Goal: Use online tool/utility: Utilize a website feature to perform a specific function

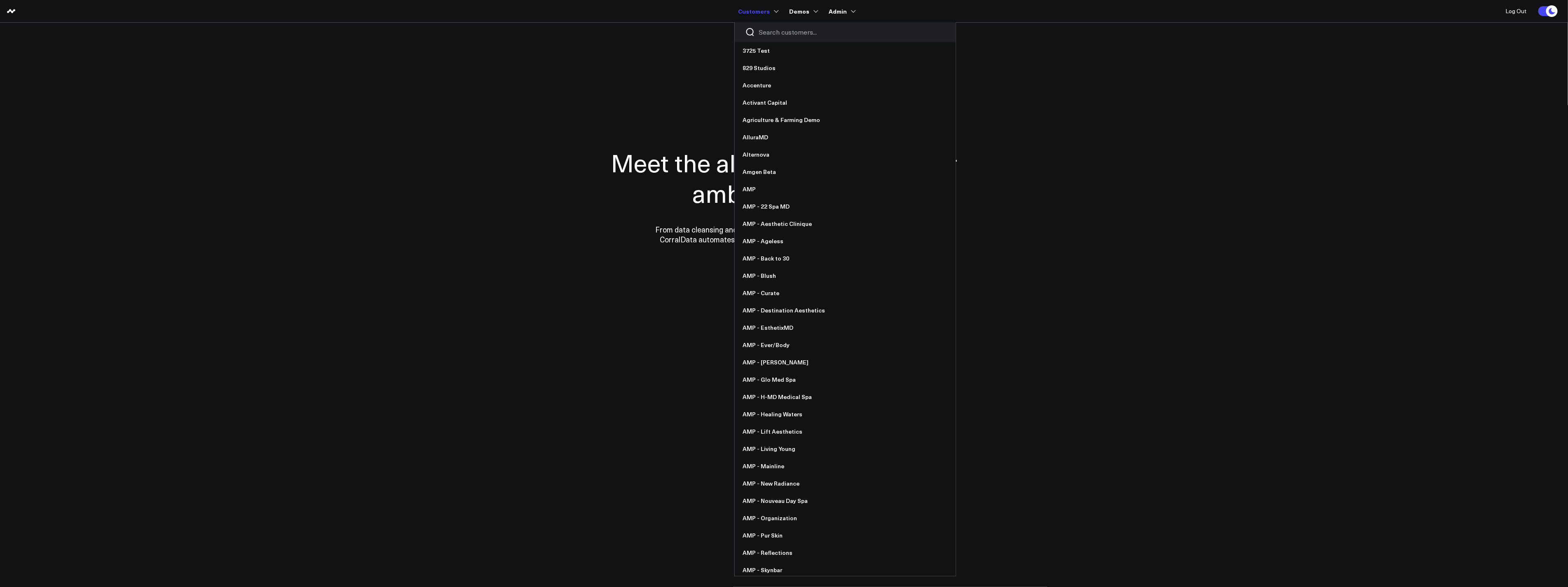
click at [774, 30] on input "Search customers input" at bounding box center [852, 32] width 186 height 9
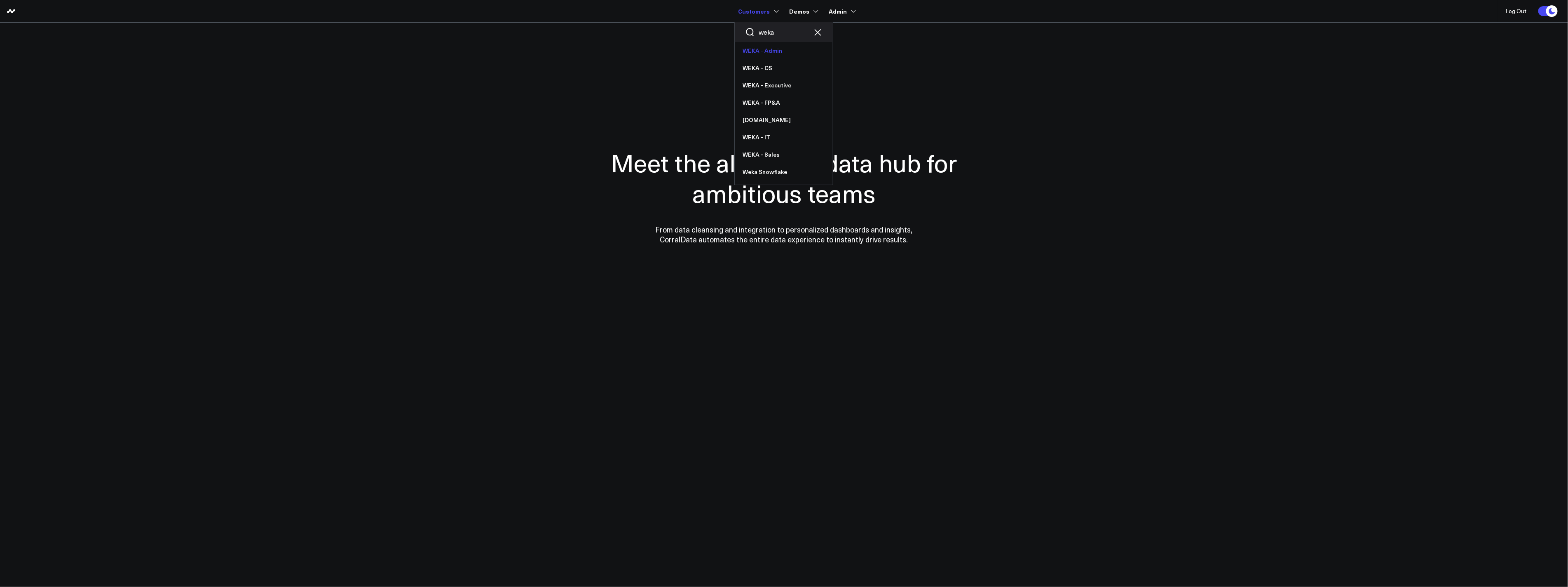
type input "weka"
click at [760, 51] on link "WEKA - Admin" at bounding box center [783, 51] width 98 height 17
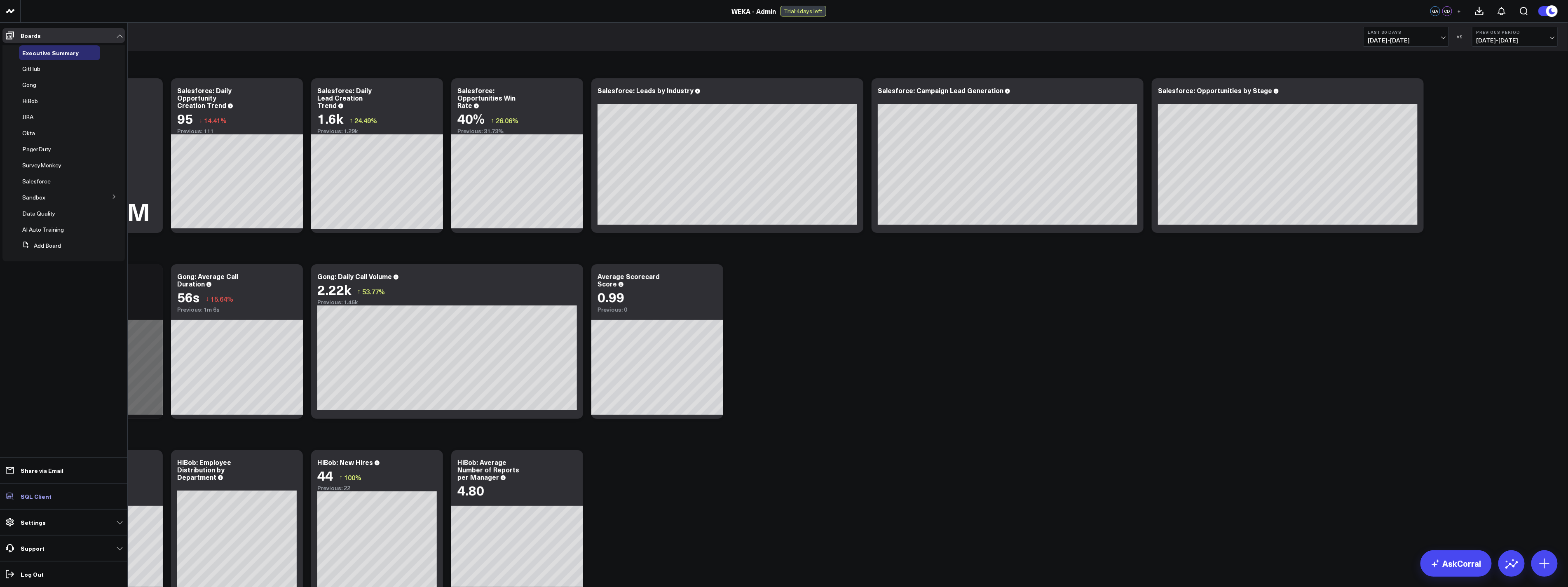
click at [40, 493] on p "SQL Client" at bounding box center [36, 496] width 31 height 7
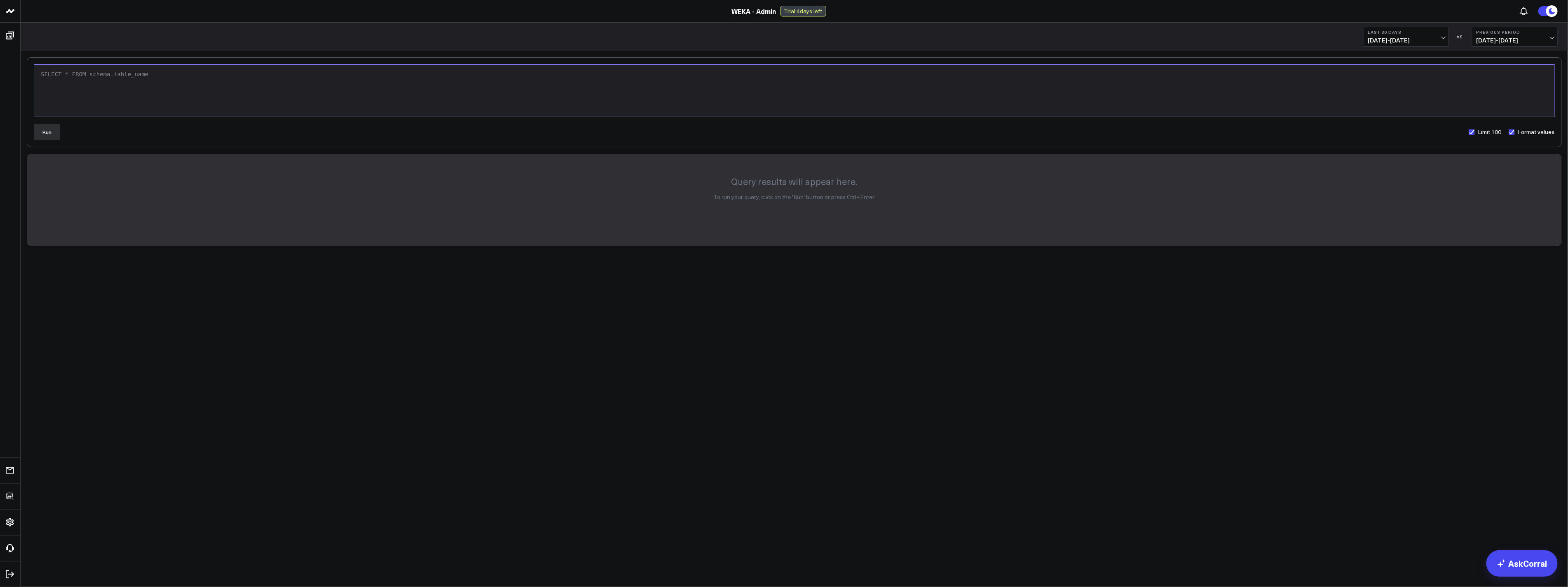
click at [489, 81] on div "SELECT * FROM schema.table_name" at bounding box center [794, 91] width 1512 height 44
click at [54, 127] on button "Run" at bounding box center [47, 132] width 26 height 16
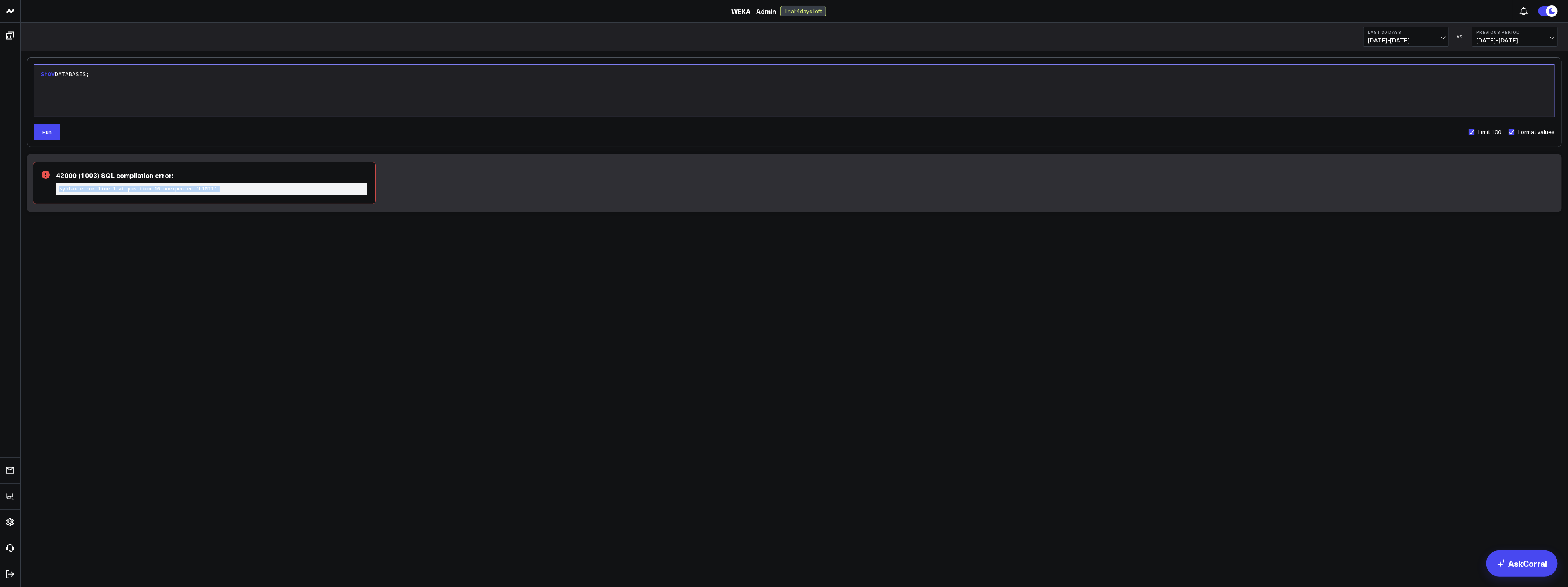
drag, startPoint x: 250, startPoint y: 172, endPoint x: 285, endPoint y: 217, distance: 57.0
click at [285, 217] on div "9 1 › SHOW DATABASES; Run Limit 100 Format values 42000 (1003) SQL compilation …" at bounding box center [794, 156] width 1547 height 211
click at [1478, 135] on label "Limit 100" at bounding box center [1485, 132] width 33 height 7
click at [1475, 135] on input "Limit 100" at bounding box center [1471, 132] width 7 height 7
checkbox input "false"
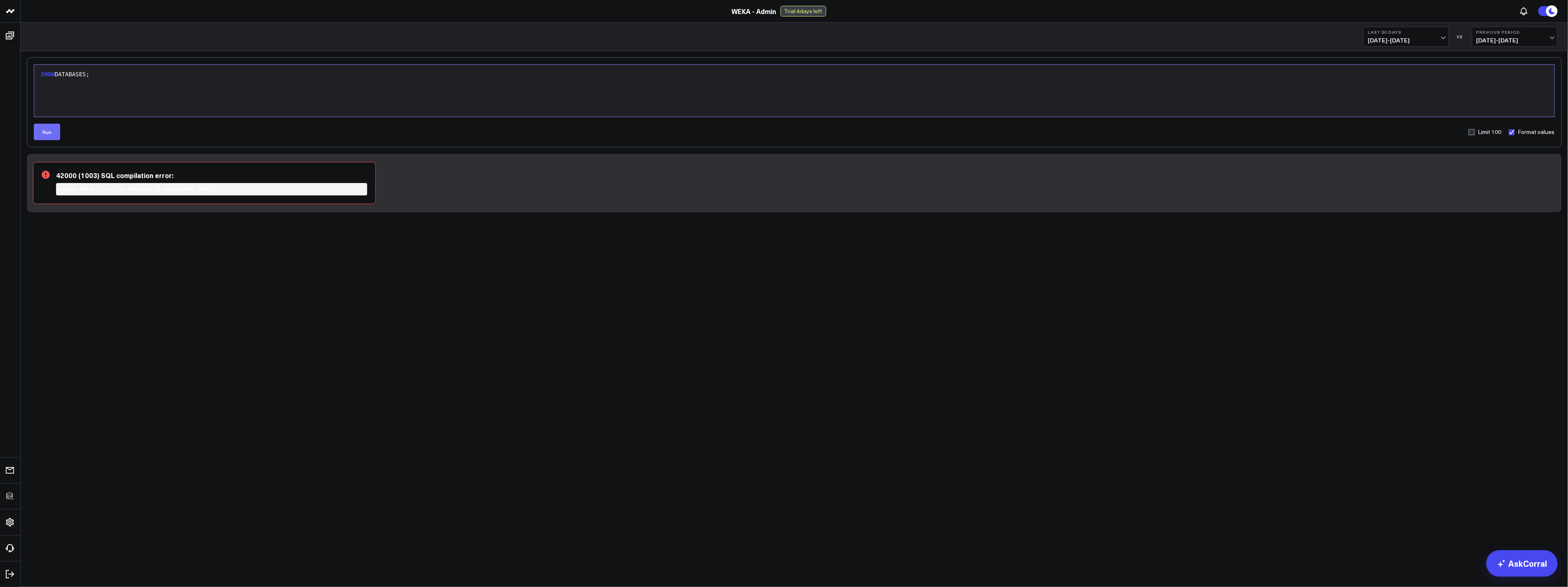
click at [50, 125] on button "Run" at bounding box center [47, 132] width 26 height 16
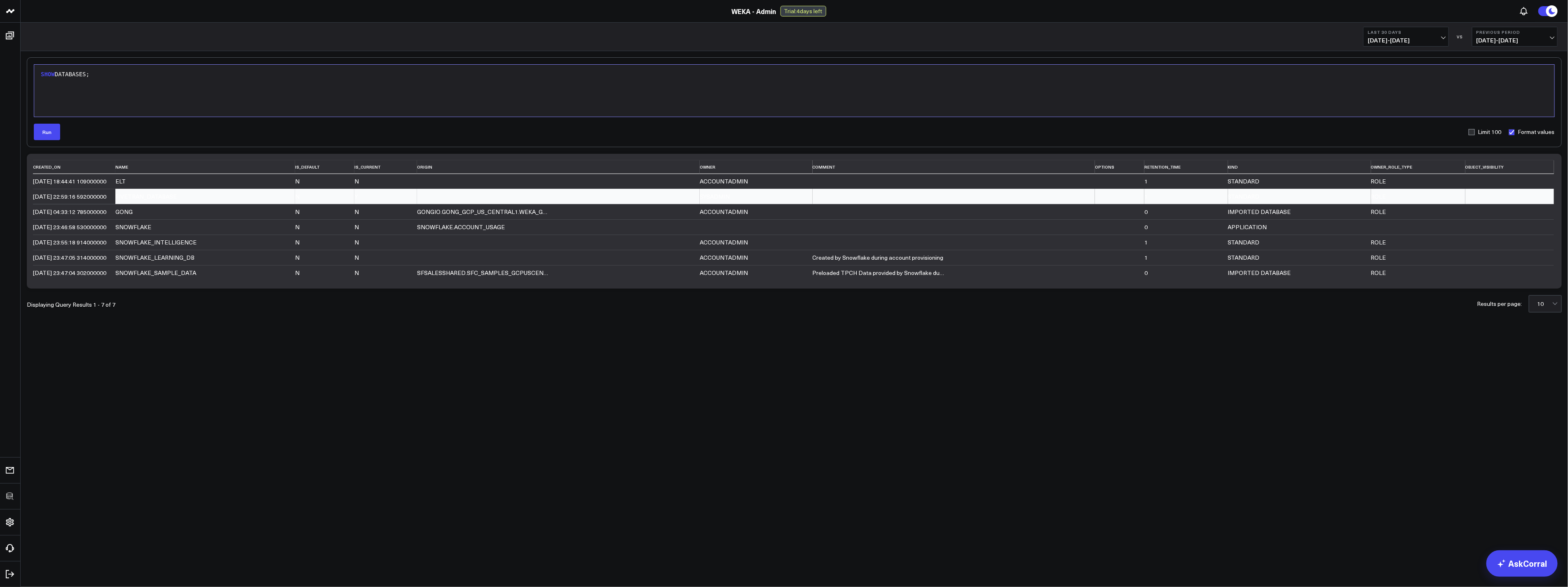
click at [186, 199] on div "FIVETRAN_DATABASE" at bounding box center [181, 197] width 132 height 7
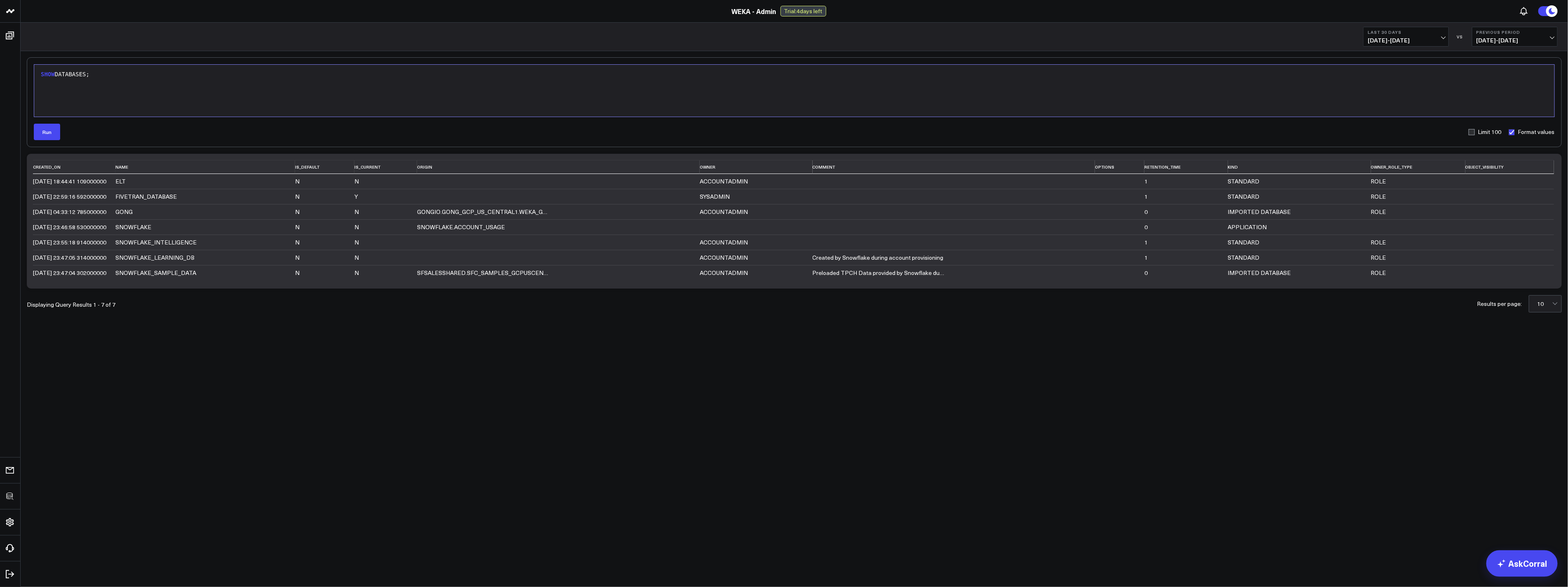
click at [664, 89] on div "SHOW DATABASES;" at bounding box center [794, 91] width 1512 height 44
click at [43, 129] on button "Run" at bounding box center [47, 132] width 26 height 16
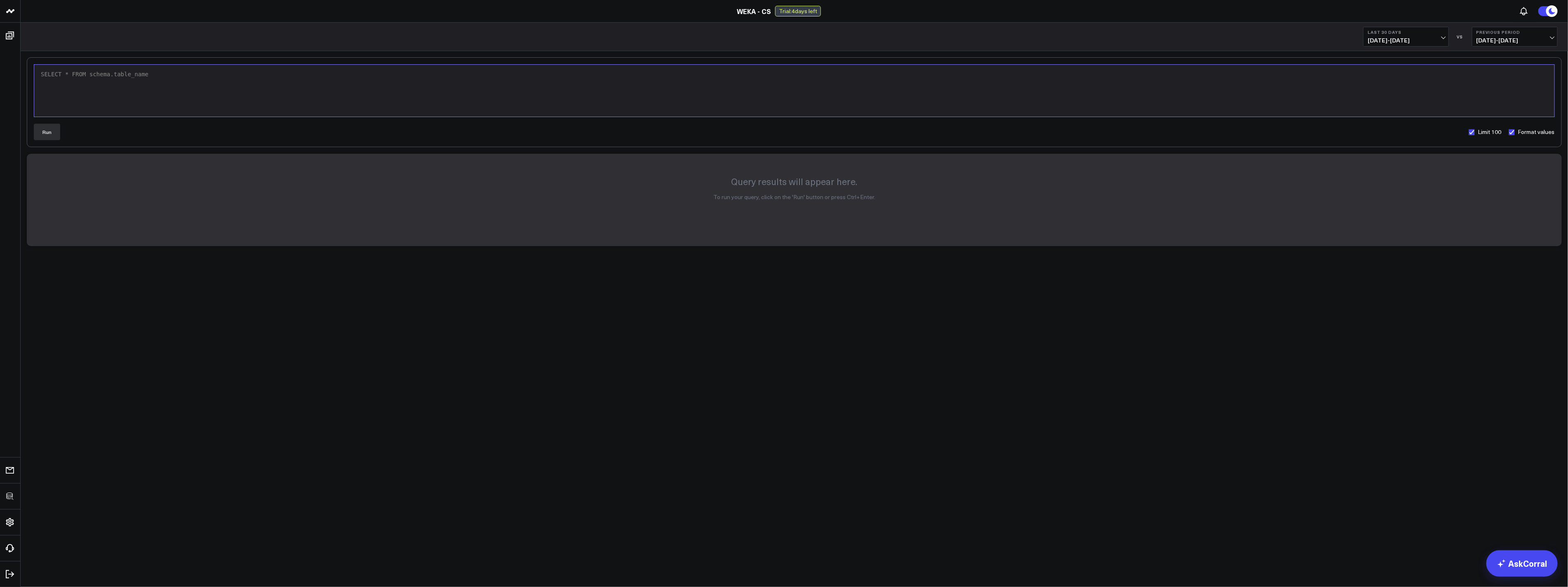
click at [200, 101] on div "SELECT * FROM schema.table_name" at bounding box center [794, 91] width 1512 height 44
click at [62, 130] on div "Run Limit 100 Format values" at bounding box center [794, 132] width 1521 height 16
click at [46, 131] on button "Run" at bounding box center [47, 132] width 26 height 16
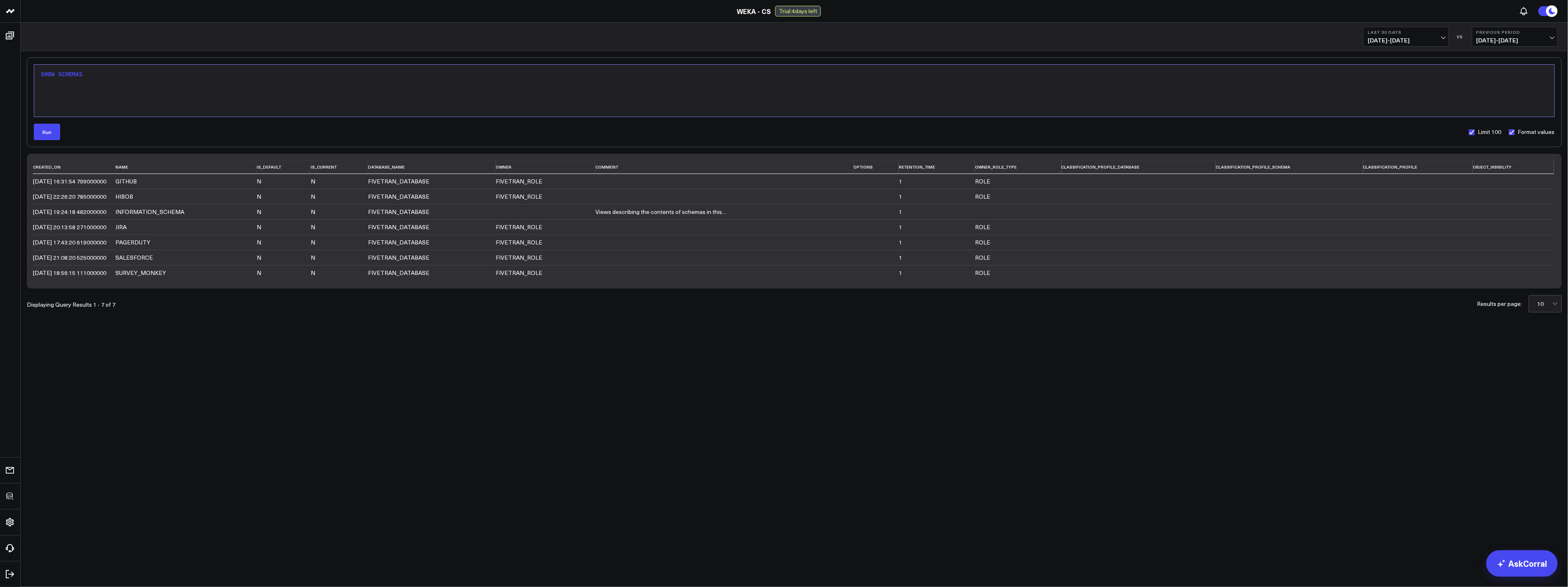
click at [113, 96] on div "SHOW SCHEMAS" at bounding box center [794, 91] width 1512 height 44
click at [69, 72] on span "SCHEMAS" at bounding box center [70, 74] width 24 height 7
click at [508, 80] on div "SHOW SCHEMAS" at bounding box center [794, 91] width 1512 height 44
click at [43, 136] on button "Run" at bounding box center [47, 132] width 26 height 16
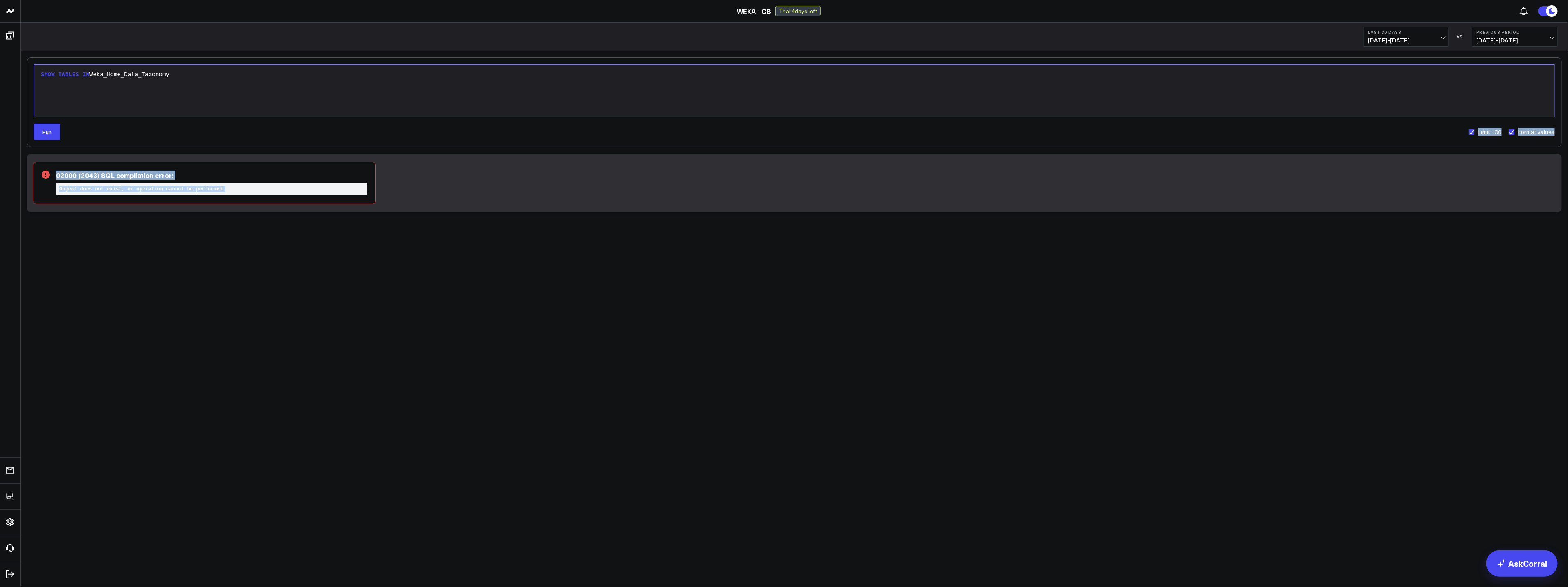
drag, startPoint x: 169, startPoint y: 164, endPoint x: 229, endPoint y: 235, distance: 93.0
click at [229, 235] on div "9 1 › SHOW TABLES IN Weka_Home_Data_Taxonomy Run Limit 100 Format values 02000 …" at bounding box center [794, 156] width 1547 height 211
click at [1345, 352] on body "3725 Test 829 Studios Accenture Activant Capital Agriculture & Farming Demo All…" at bounding box center [784, 294] width 1568 height 587
drag, startPoint x: 60, startPoint y: 72, endPoint x: 201, endPoint y: 87, distance: 141.8
click at [195, 83] on div "SHOW TABLES IN Weka_Home_Data_Taxonomy" at bounding box center [794, 91] width 1512 height 44
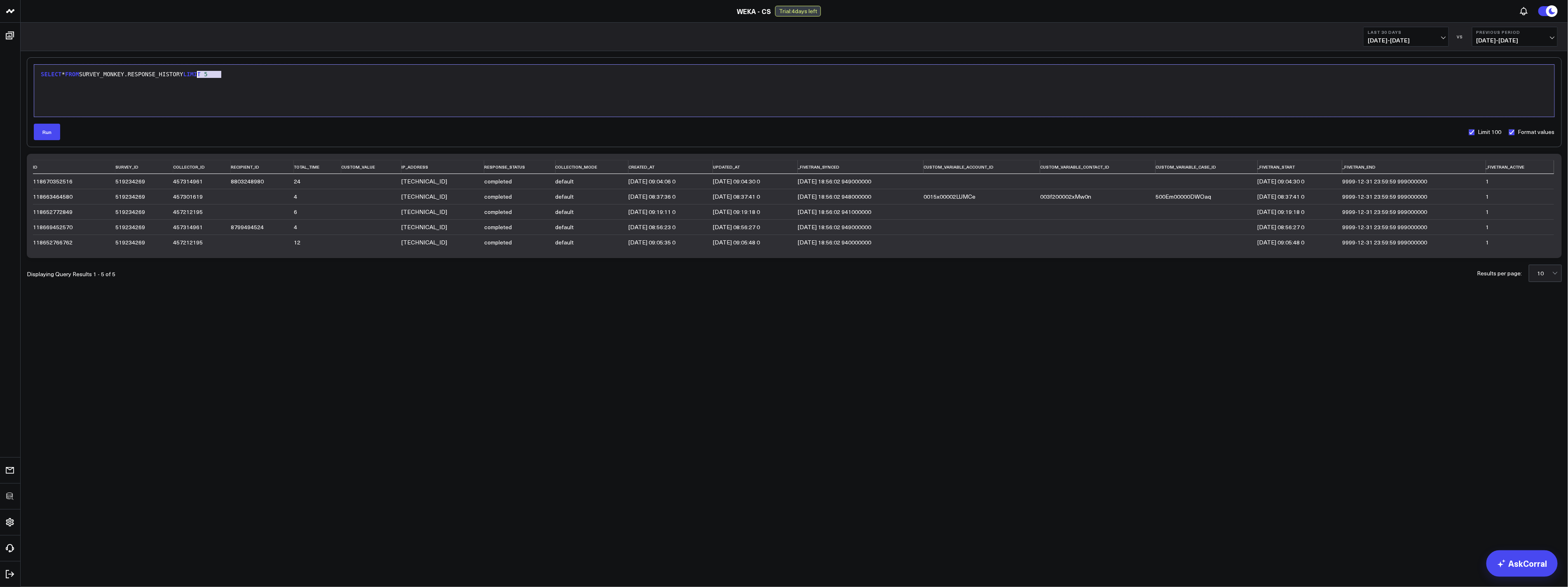
drag, startPoint x: 233, startPoint y: 77, endPoint x: 197, endPoint y: 77, distance: 36.0
click at [197, 77] on div "SELECT * FROM SURVEY_MONKEY.RESPONSE_HISTORY LIMIT 5" at bounding box center [794, 75] width 1512 height 9
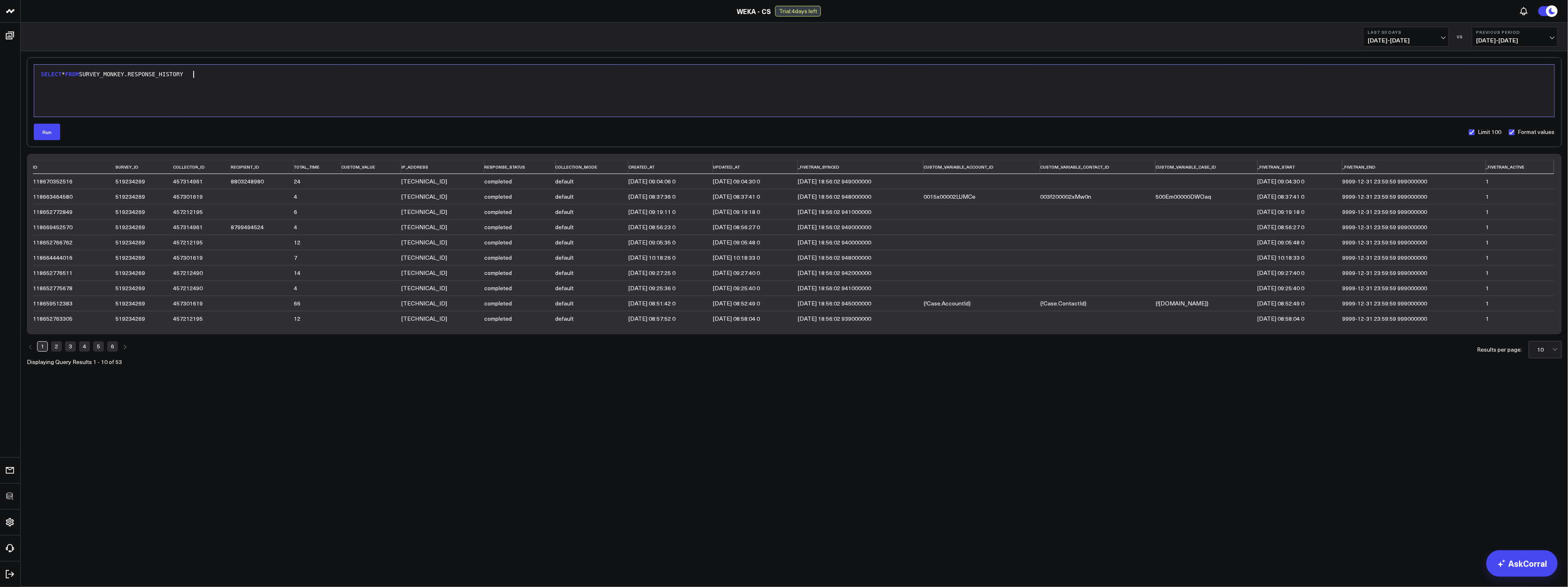
click at [82, 348] on link "4" at bounding box center [85, 346] width 11 height 10
click at [104, 349] on ul "1 2 3 4 5 6" at bounding box center [77, 346] width 102 height 12
click at [114, 348] on link "6" at bounding box center [113, 346] width 11 height 10
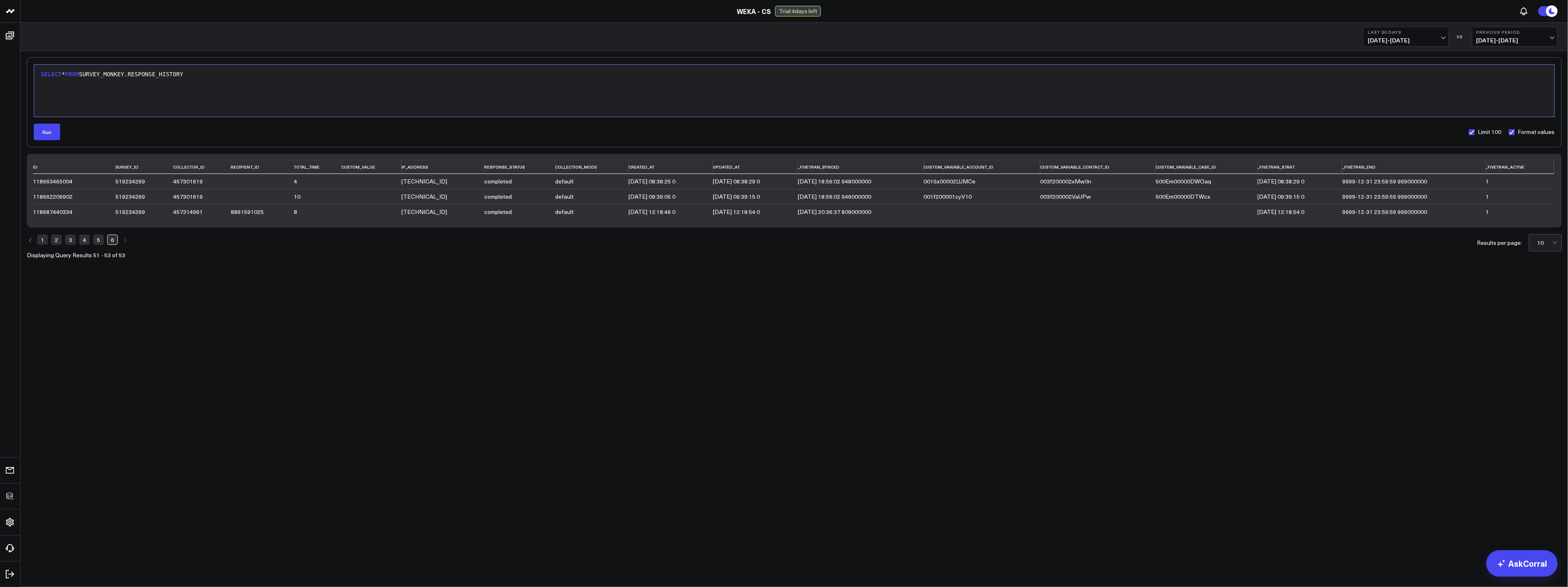
click at [488, 350] on body "3725 Test 829 Studios Accenture Activant Capital Agriculture & Farming Demo All…" at bounding box center [784, 294] width 1568 height 587
click at [260, 108] on div "SELECT * FROM SURVEY_MONKEY.RESPONSE_HISTORY" at bounding box center [794, 91] width 1512 height 44
click at [51, 127] on button "Run" at bounding box center [47, 132] width 26 height 16
click at [459, 338] on body "3725 Test 829 Studios Accenture Activant Capital Agriculture & Farming Demo All…" at bounding box center [784, 294] width 1568 height 587
click at [248, 76] on div "SELECT * FROM SURVEY_MONKEY.RESPONSE_HISTORY WHERE custom_value IS NOT NULL" at bounding box center [794, 75] width 1512 height 9
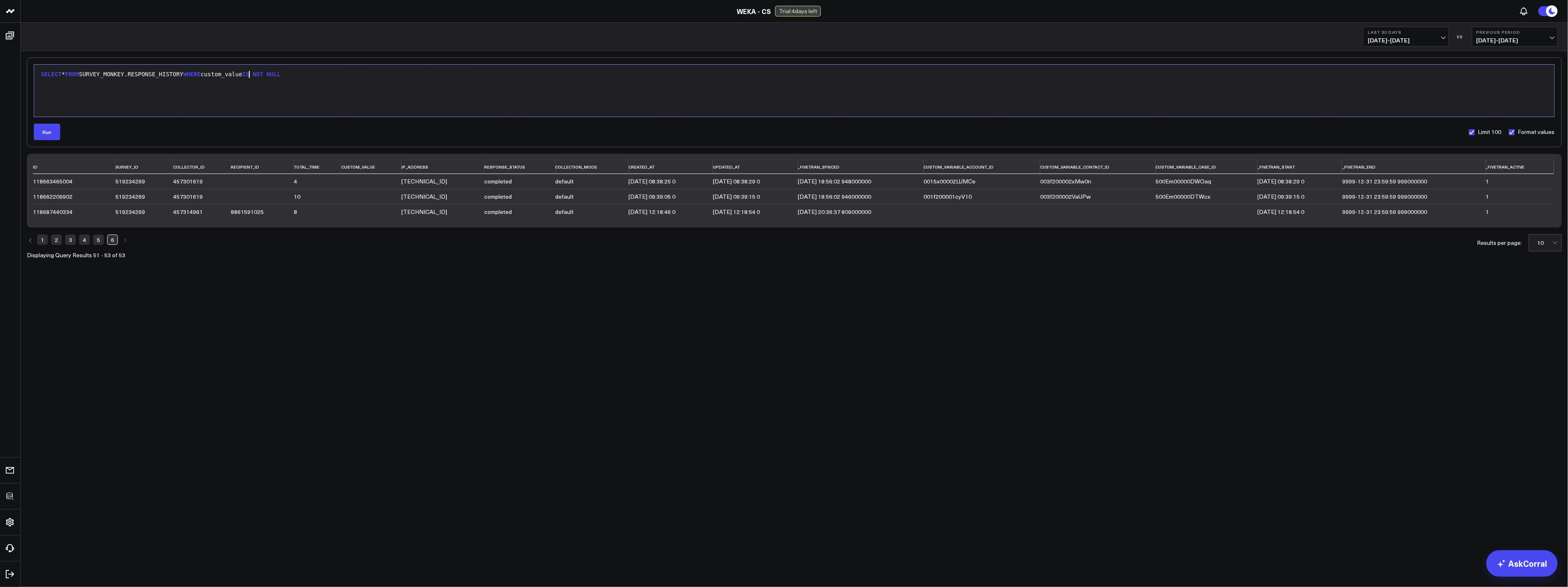
click at [248, 76] on div "SELECT * FROM SURVEY_MONKEY.RESPONSE_HISTORY WHERE custom_value IS NOT NULL" at bounding box center [794, 75] width 1512 height 9
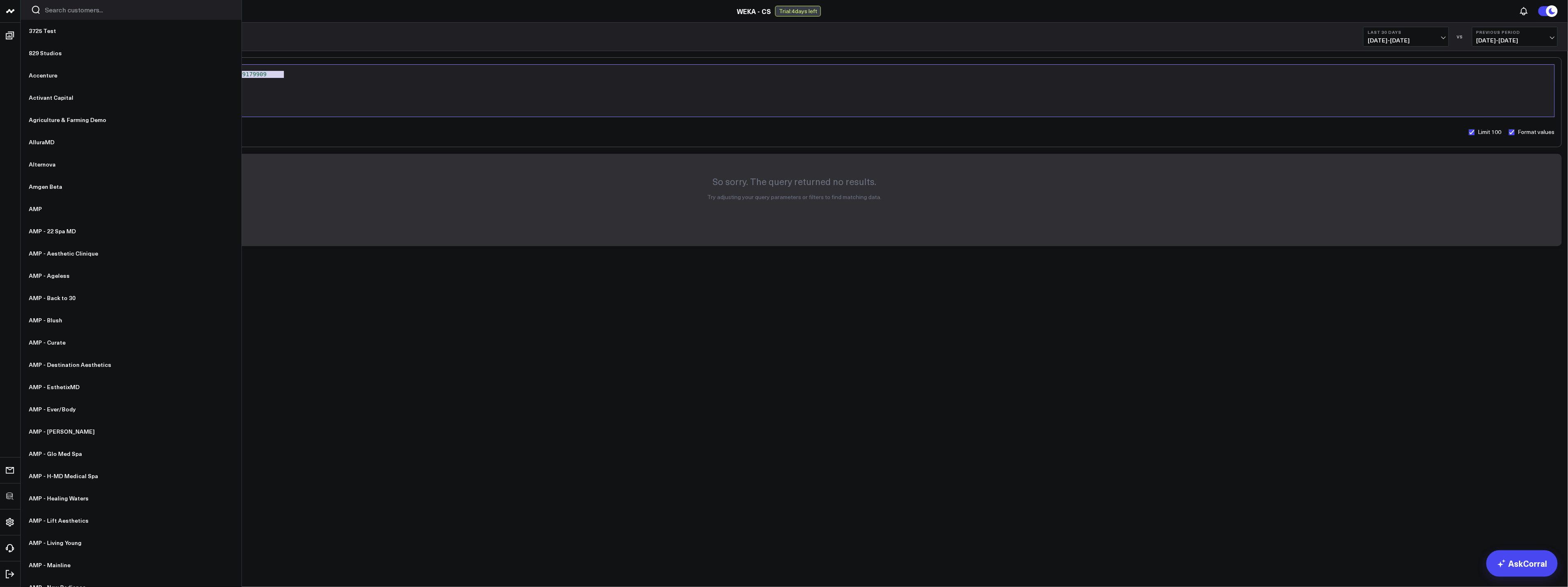
drag, startPoint x: 321, startPoint y: 85, endPoint x: 0, endPoint y: 3, distance: 331.3
click at [0, 3] on div "3725 Test 829 Studios Accenture Activant Capital Agriculture & Farming Demo All…" at bounding box center [784, 147] width 1568 height 295
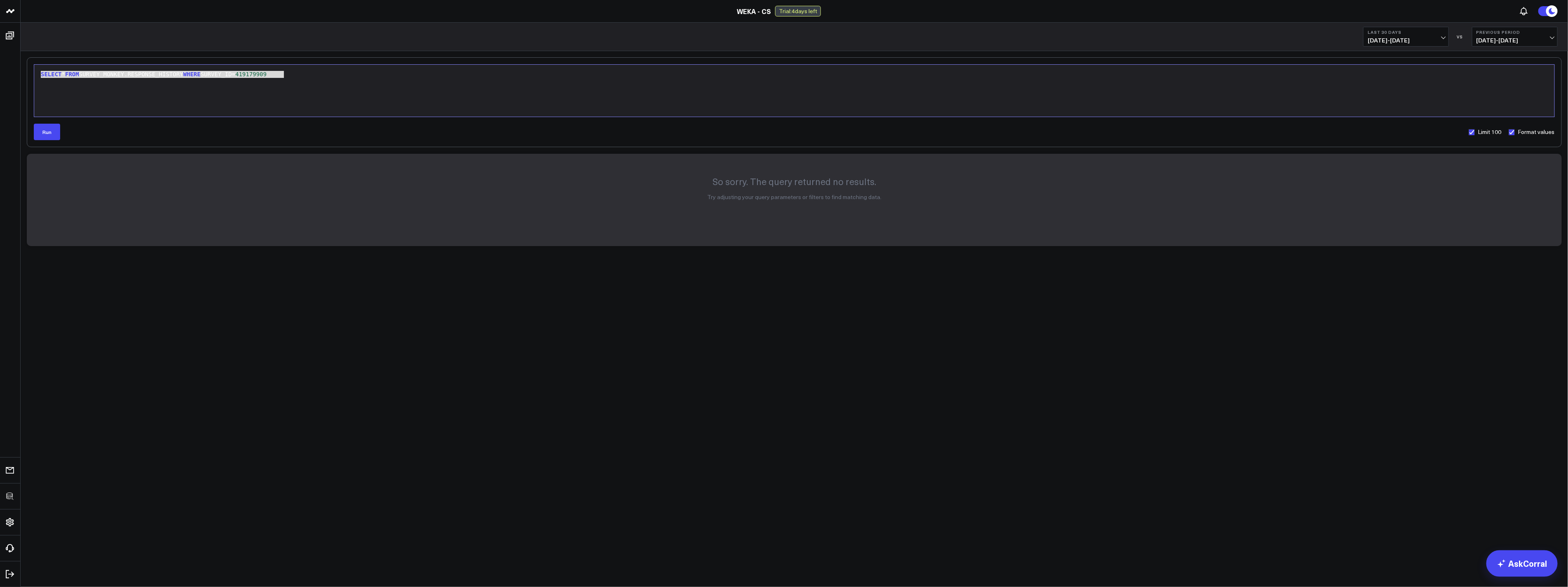
click at [186, 391] on body "3725 Test 829 Studios Accenture Activant Capital Agriculture & Farming Demo All…" at bounding box center [784, 294] width 1568 height 587
click at [277, 108] on div "SELECT * FROM SURVEY_MONKEY.RESPONSE_HISTORY WHERE SURVEY_ID= 419179909" at bounding box center [794, 91] width 1512 height 44
click at [219, 74] on div "SELECT * FROM SURVEY_MONKEY.RESPONSE_HISTORY WHERE SURVEY_ID= 419179909" at bounding box center [794, 75] width 1512 height 9
click at [219, 74] on div "S ELECT * FROM S URVEY_MONKEY.RE S PON S E_HI S TORY WHERE SURVEY_ID= 419179909" at bounding box center [794, 75] width 1512 height 9
drag, startPoint x: 220, startPoint y: 74, endPoint x: 327, endPoint y: 89, distance: 108.0
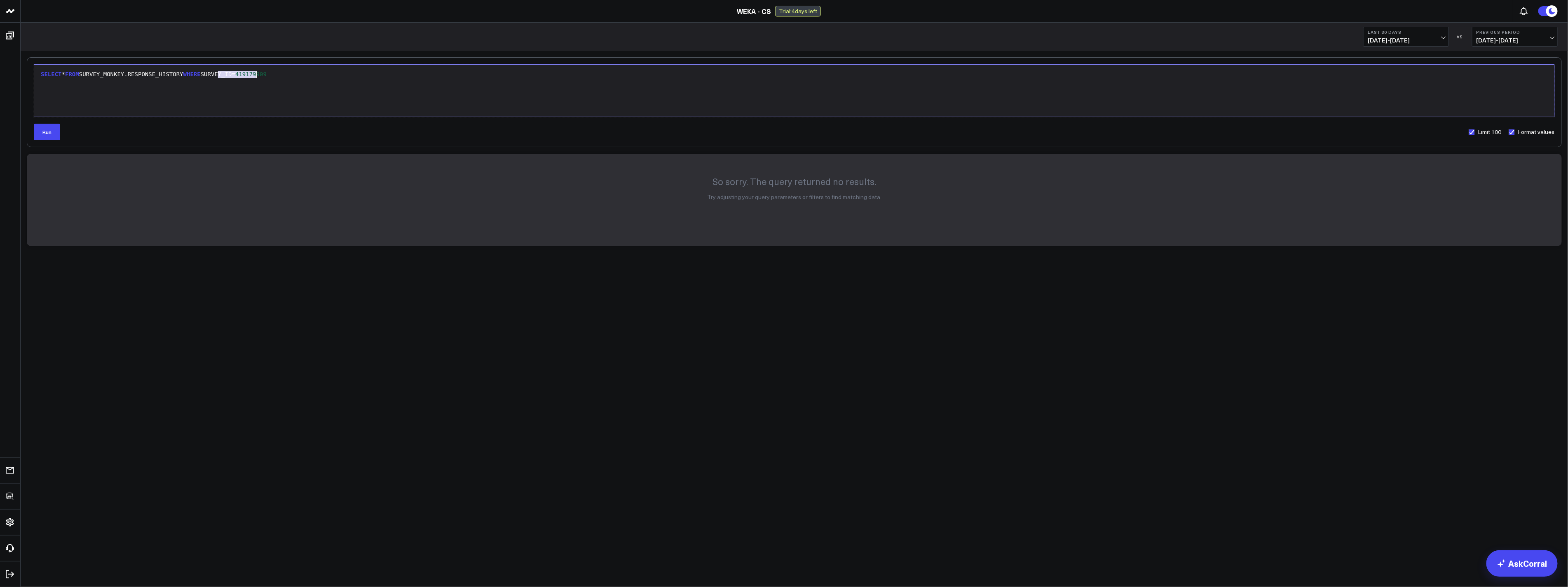
click at [326, 87] on div "SELECT * FROM SURVEY_MONKEY.RESPONSE_HISTORY WHERE SURVEY_ID= 419179909" at bounding box center [794, 91] width 1512 height 44
click at [72, 74] on span "FROM" at bounding box center [72, 74] width 14 height 7
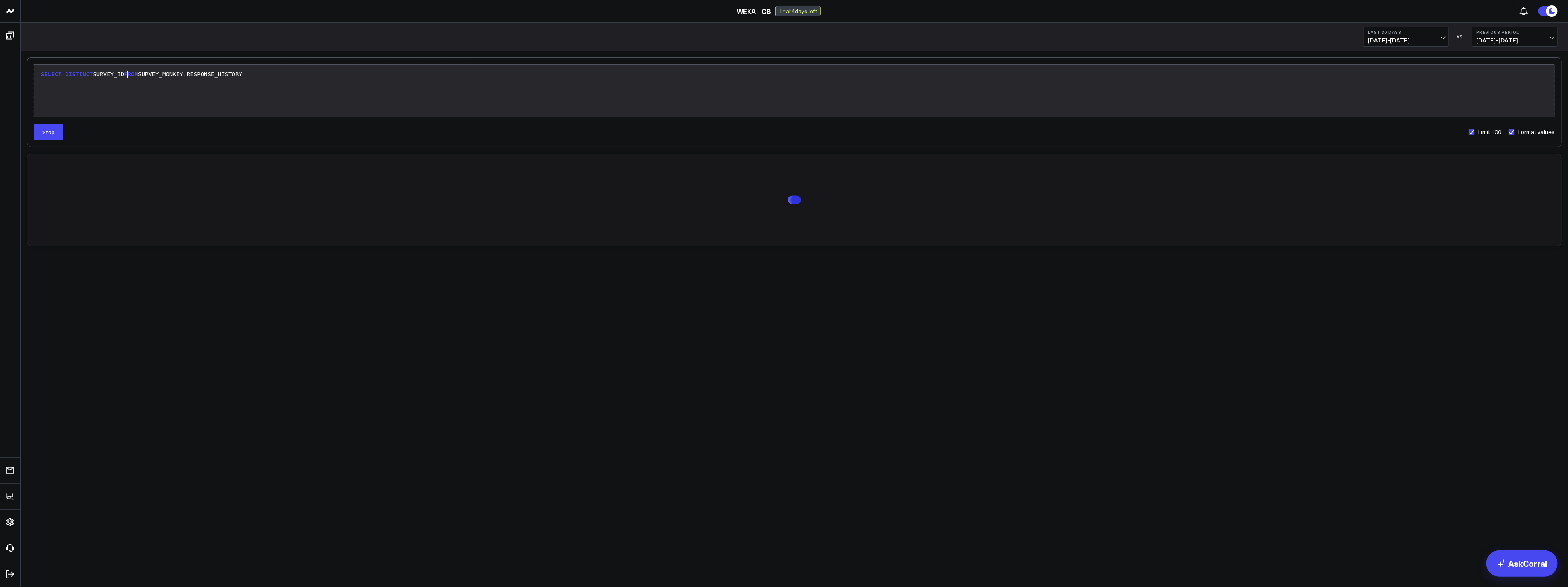
click at [72, 74] on span "DISTINCT" at bounding box center [79, 74] width 27 height 7
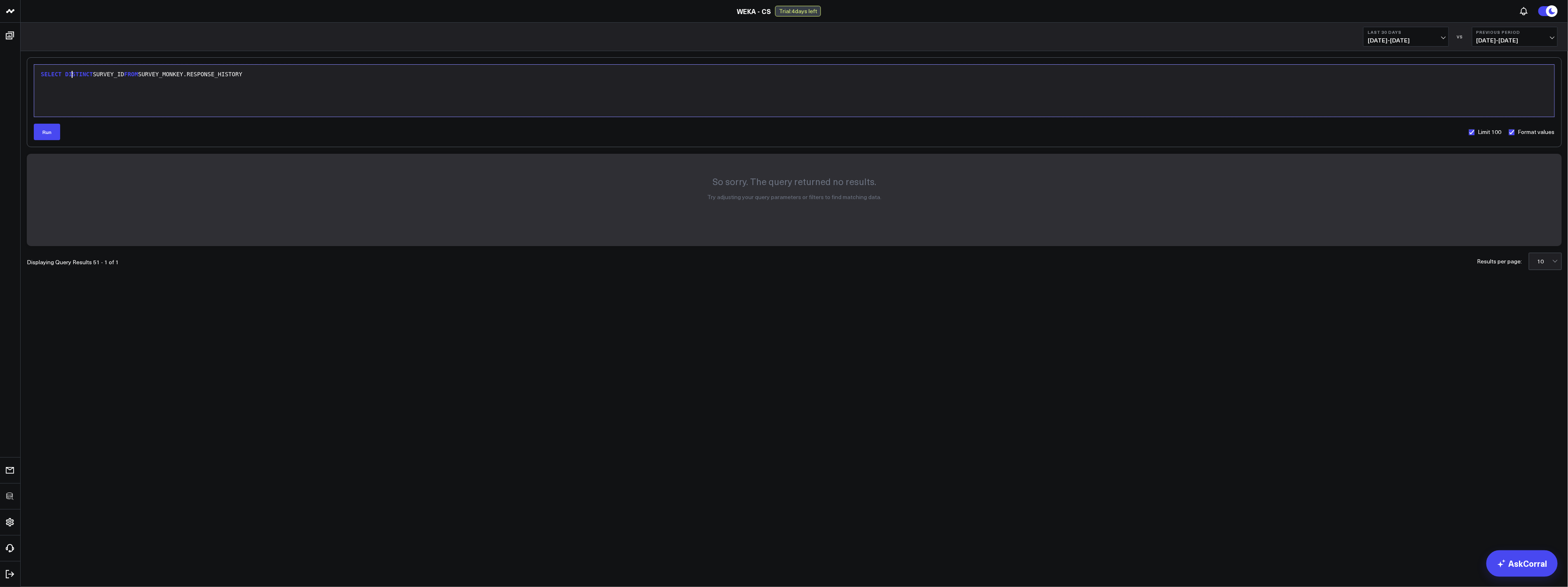
click at [72, 74] on span "DISTINCT" at bounding box center [79, 74] width 27 height 7
click at [253, 110] on div "SELECT DISTINCT SURVEY_ID FROM SURVEY_MONKEY.RESPONSE_HISTORY" at bounding box center [794, 91] width 1512 height 44
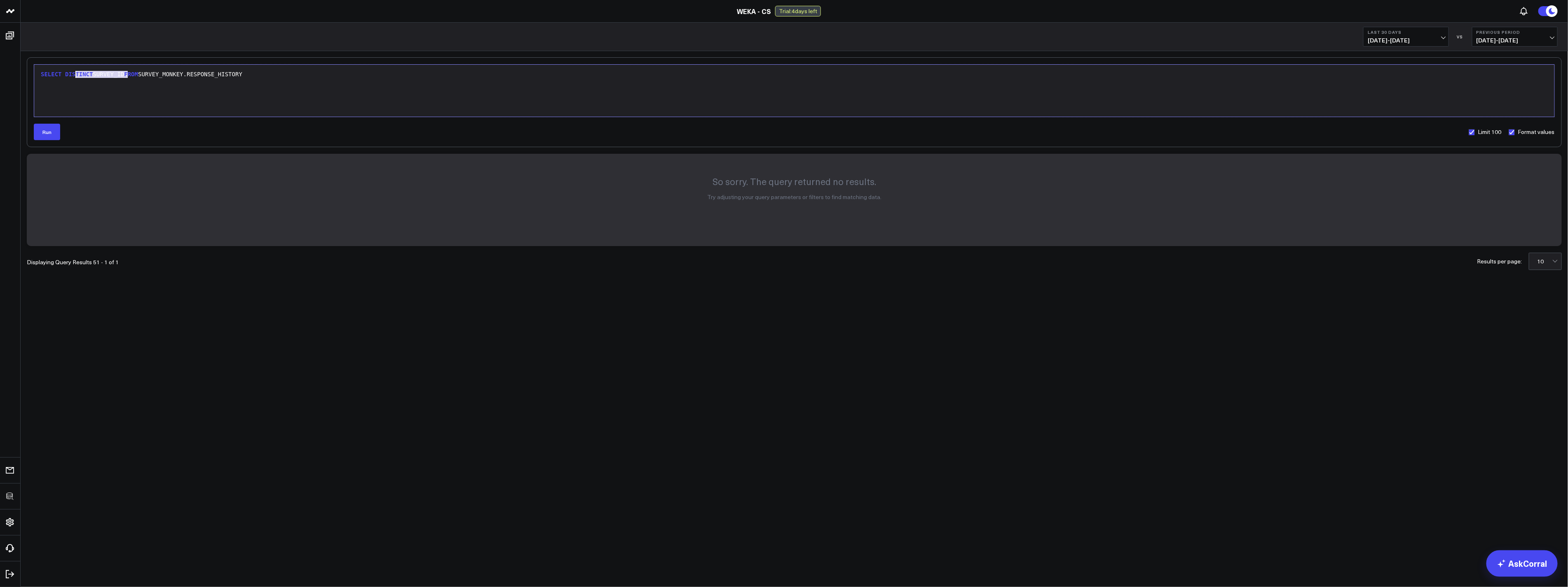
drag, startPoint x: 130, startPoint y: 75, endPoint x: 71, endPoint y: 77, distance: 59.0
click at [71, 77] on div "SELECT DISTINCT SURVEY_ID FROM SURVEY_MONKEY.RESPONSE_HISTORY" at bounding box center [794, 75] width 1512 height 9
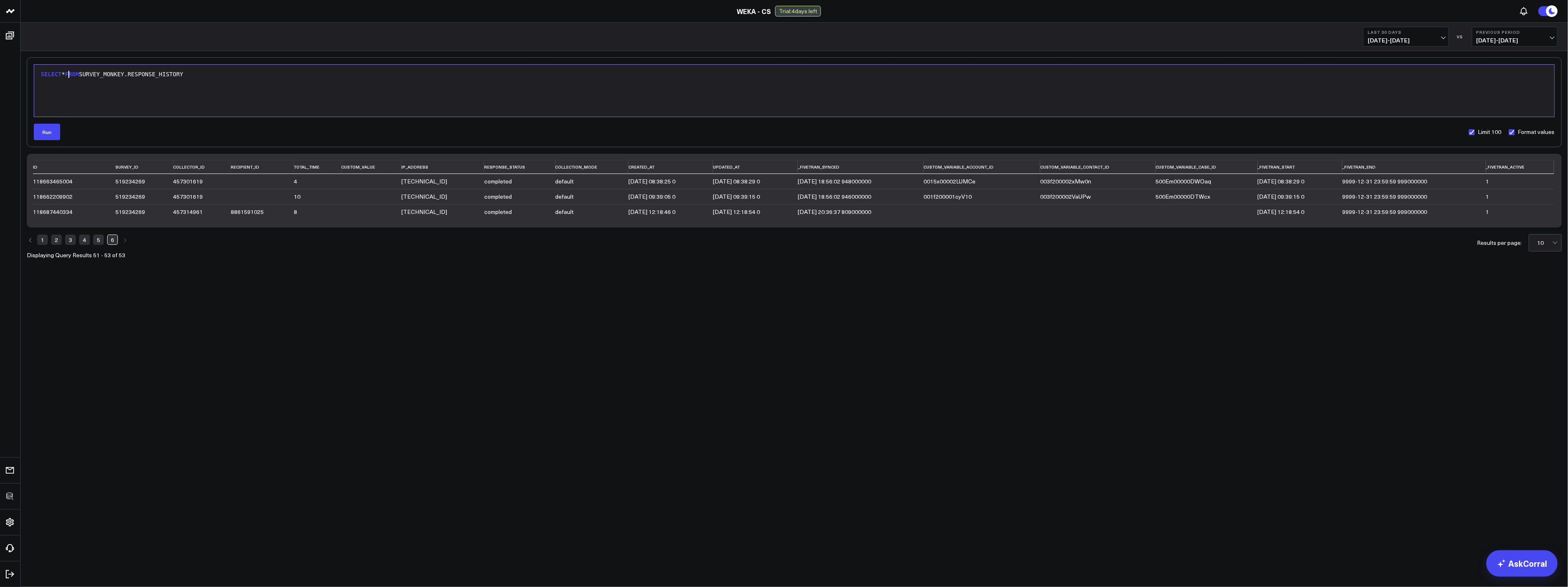
click at [71, 77] on div "SELECT * FROM SURVEY_MONKEY.RESPONSE_HISTORY" at bounding box center [794, 75] width 1512 height 9
click at [71, 242] on link "3" at bounding box center [71, 239] width 11 height 10
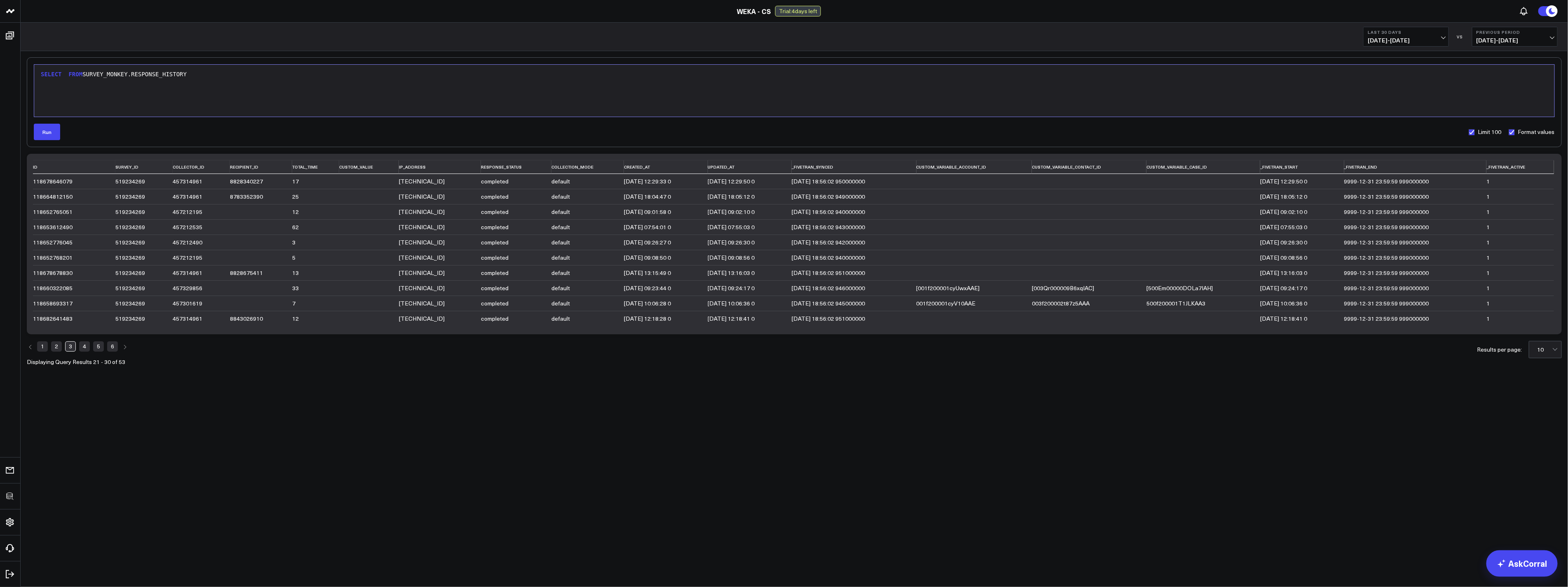
click at [52, 351] on link "2" at bounding box center [57, 346] width 11 height 10
click at [39, 342] on li "1" at bounding box center [43, 346] width 11 height 12
click at [43, 343] on link "1" at bounding box center [43, 346] width 11 height 10
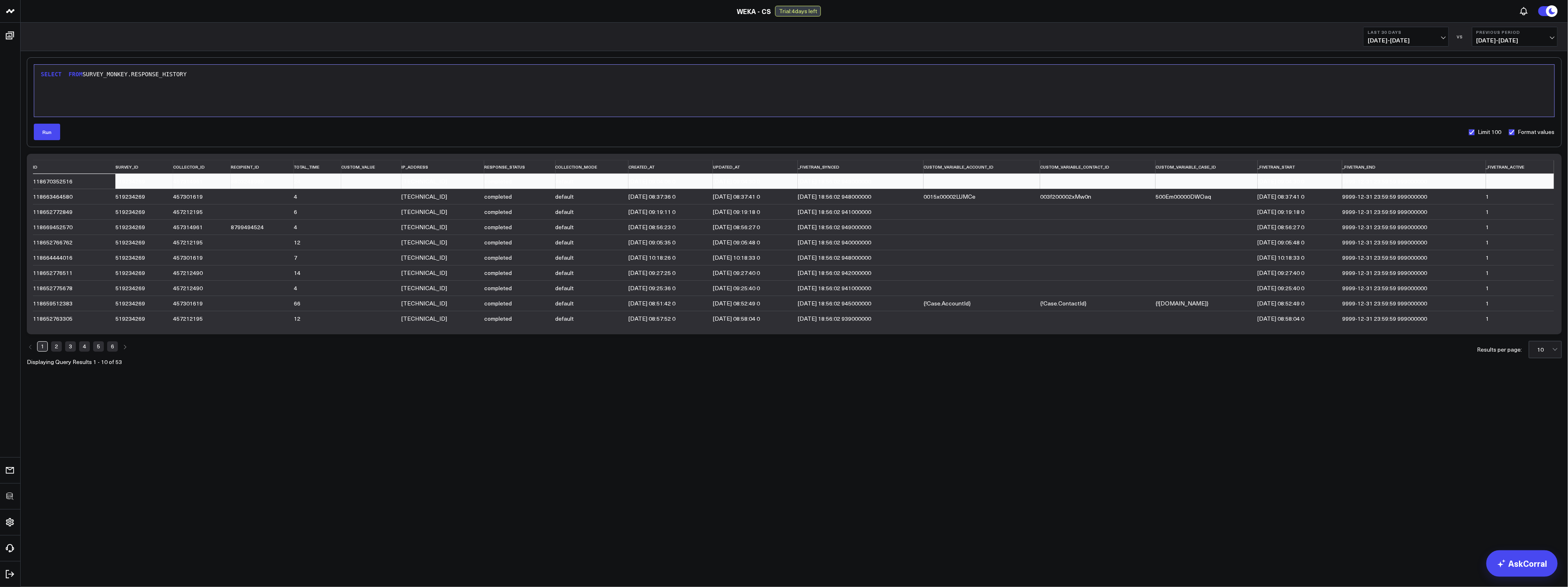
click at [122, 181] on div "519234269" at bounding box center [141, 181] width 51 height 7
copy div "519234269"
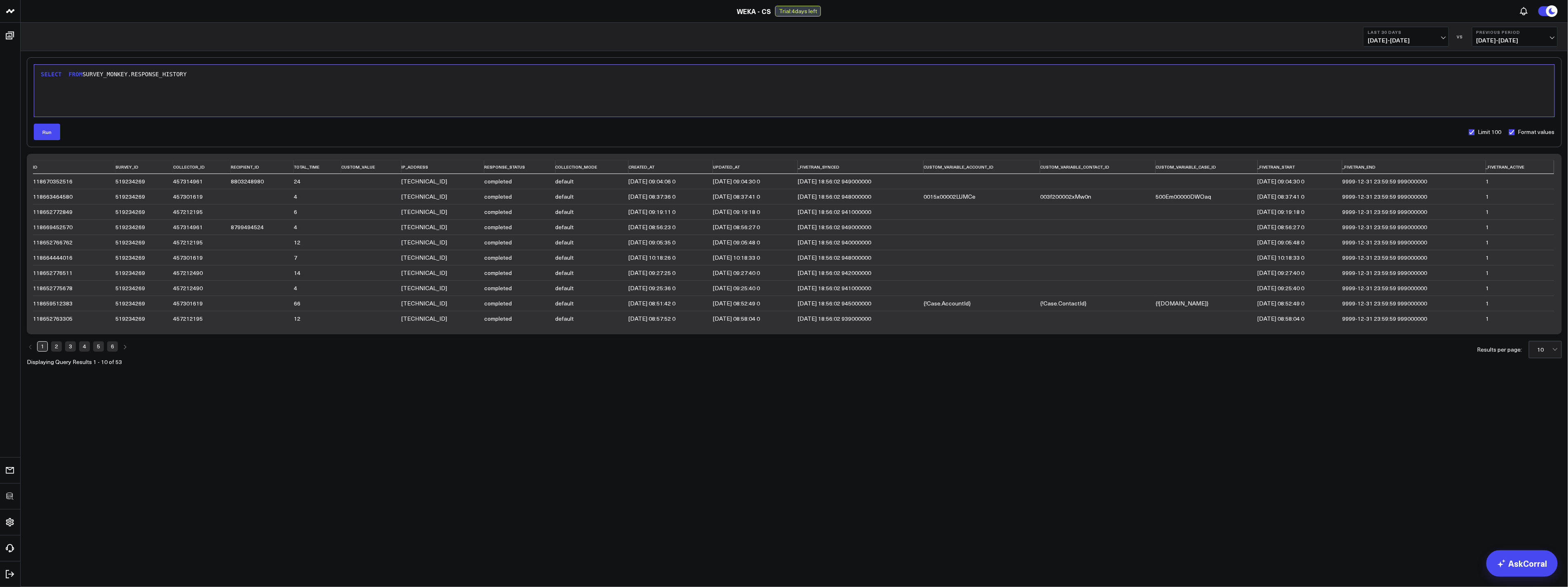
click at [104, 102] on div "SELECT FROM SURVEY_MONKEY.RESPONSE_HISTORY" at bounding box center [794, 91] width 1512 height 44
click at [65, 72] on div "SELECT FROM SURVEY_MONKEY.RESPONSE_HISTORY" at bounding box center [794, 75] width 1512 height 9
click at [351, 83] on div "SELECT SURVEY_ID FROM SURVEY_MONKEY.RESPONSE_HISTORY" at bounding box center [794, 91] width 1512 height 44
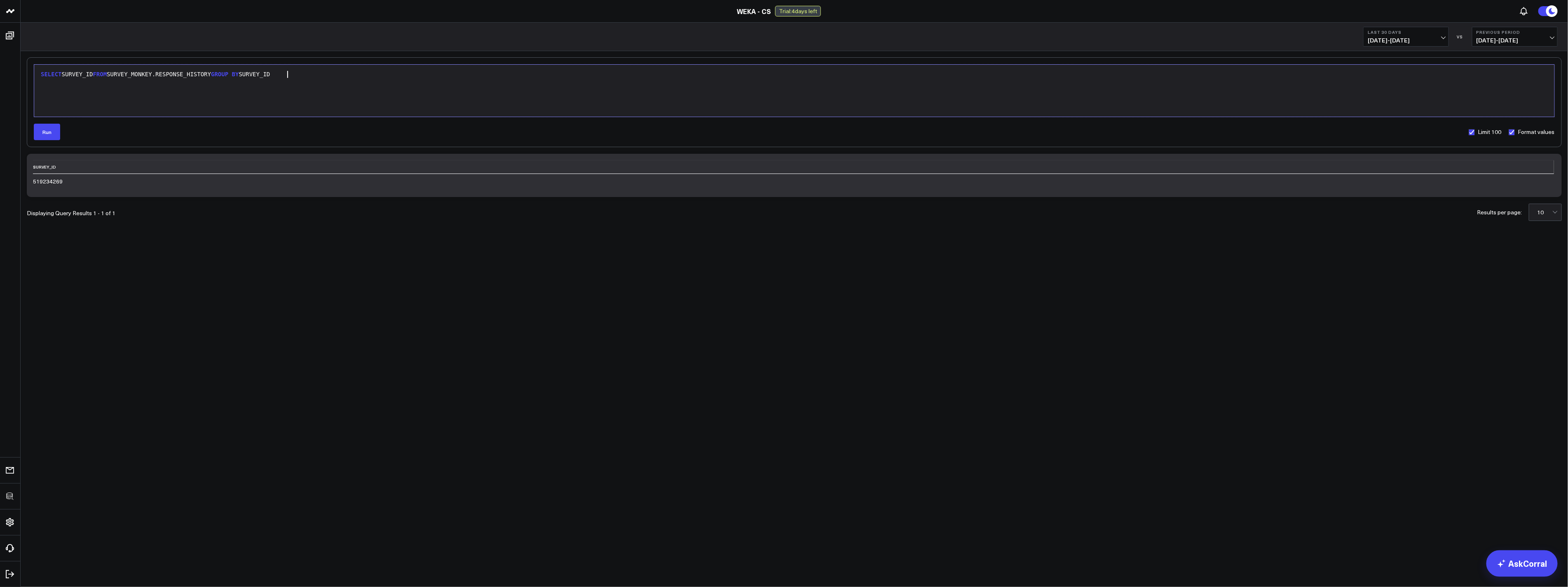
click at [318, 95] on div "SELECT SURVEY_ID FROM SURVEY_MONKEY.RESPONSE_HISTORY GROUP BY SURVEY_ID" at bounding box center [794, 91] width 1512 height 44
copy div "SELECT SURVEY_ID FROM SURVEY_MONKEY.RESPONSE_HISTORY GROUP BY SURVEY_ID"
click at [51, 181] on div "519234269" at bounding box center [99, 181] width 132 height 7
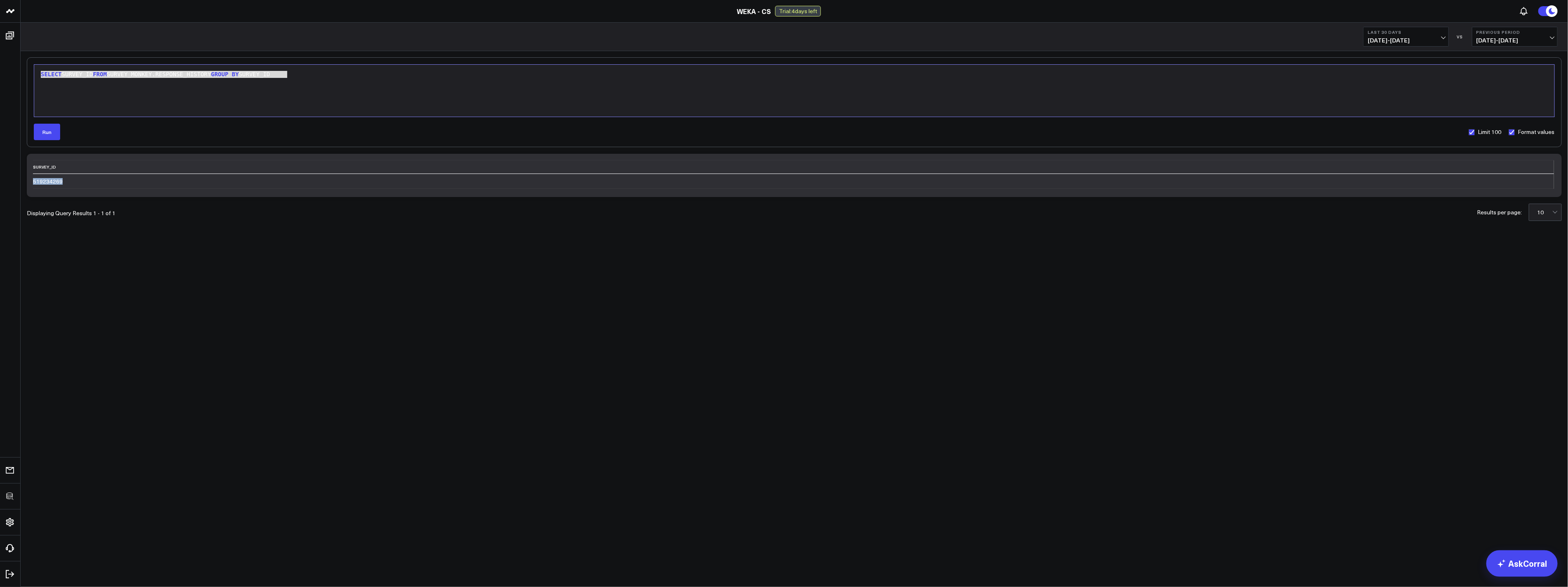
click at [51, 181] on div "519234269" at bounding box center [99, 181] width 132 height 7
copy div "519234269"
click at [230, 297] on body "3725 Test 829 Studios Accenture Activant Capital Agriculture & Farming Demo All…" at bounding box center [784, 294] width 1568 height 587
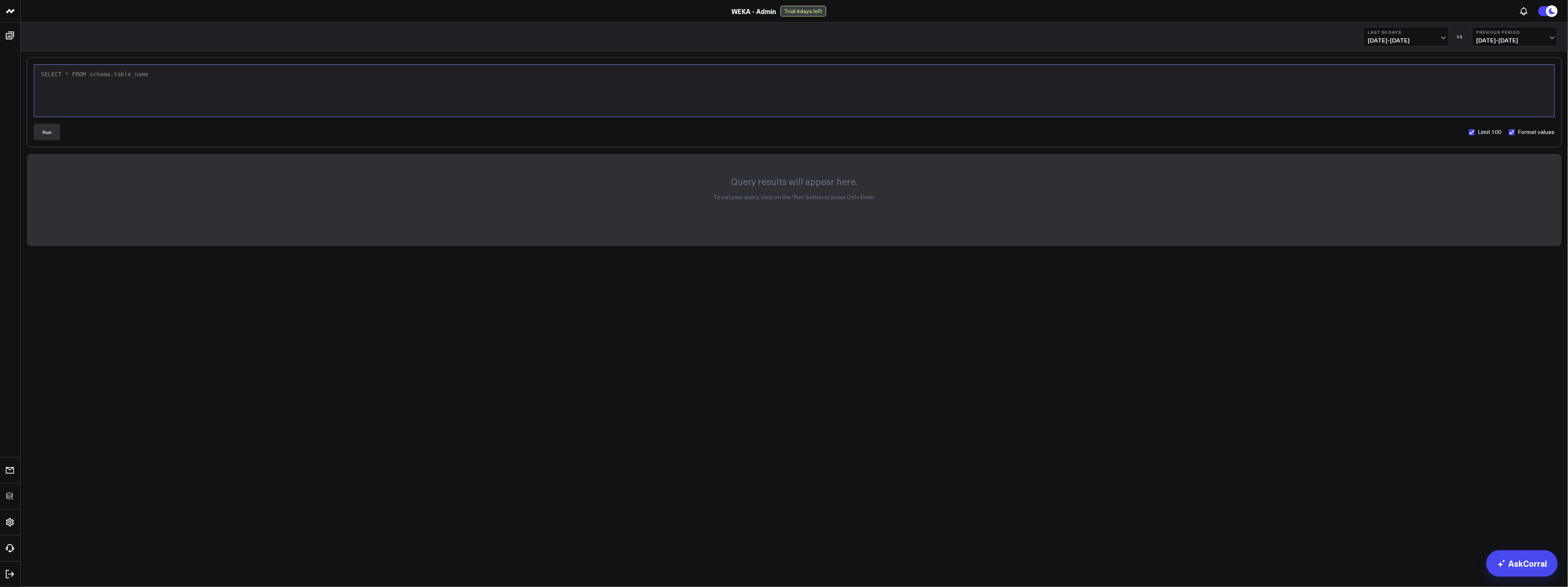
click at [455, 426] on body "3725 Test 829 Studios Accenture Activant Capital Agriculture & Farming Demo All…" at bounding box center [784, 294] width 1568 height 587
click at [256, 103] on div "SELECT * FROM schema.table_name" at bounding box center [794, 91] width 1512 height 44
click at [51, 130] on button "Run" at bounding box center [47, 132] width 26 height 16
click at [200, 102] on div "SELECT * FROM SURVEY_MONKEY.RESPONSE_HISTORY WHERE SURVEY_ID= 419179909" at bounding box center [794, 91] width 1512 height 44
click at [39, 130] on button "Run" at bounding box center [47, 132] width 26 height 16
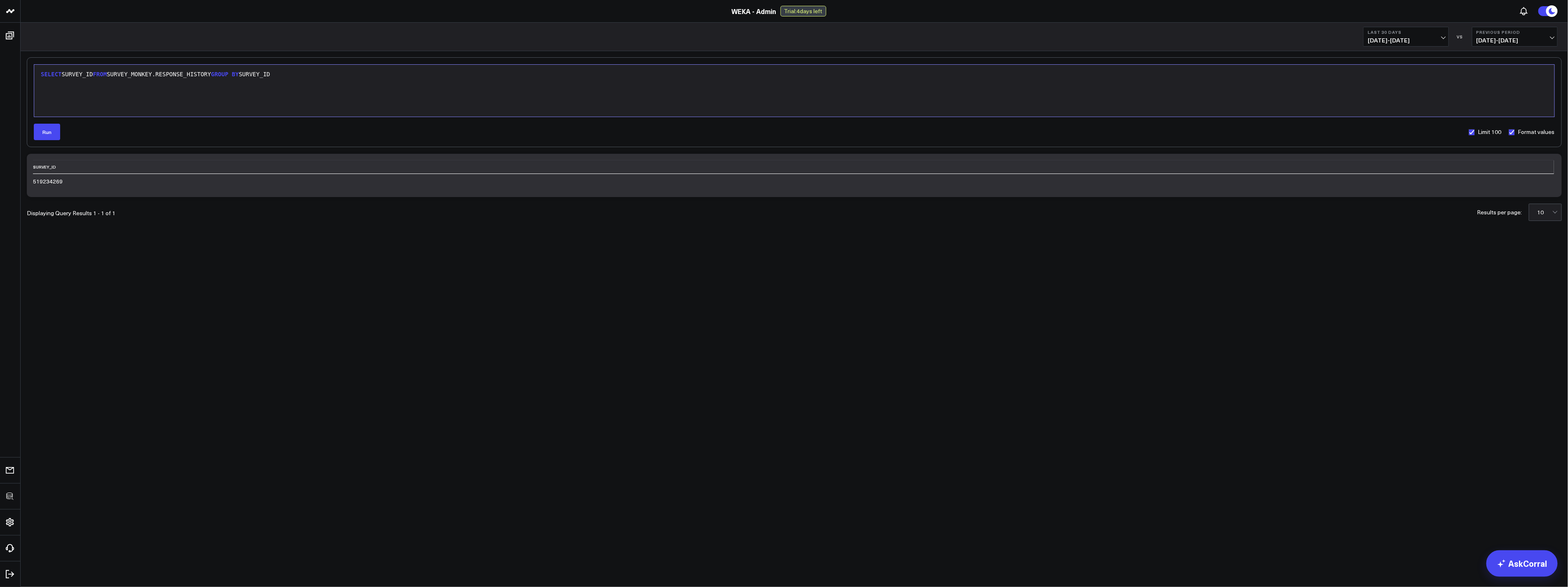
click at [493, 390] on body "3725 Test 829 Studios Accenture Activant Capital Agriculture & Farming Demo All…" at bounding box center [784, 294] width 1568 height 587
click at [1083, 82] on div "SELECT SURVEY_ID FROM SURVEY_MONKEY.RESPONSE_HISTORY GROUP BY SURVEY_ID" at bounding box center [794, 91] width 1512 height 44
click at [43, 130] on button "Run" at bounding box center [47, 132] width 26 height 16
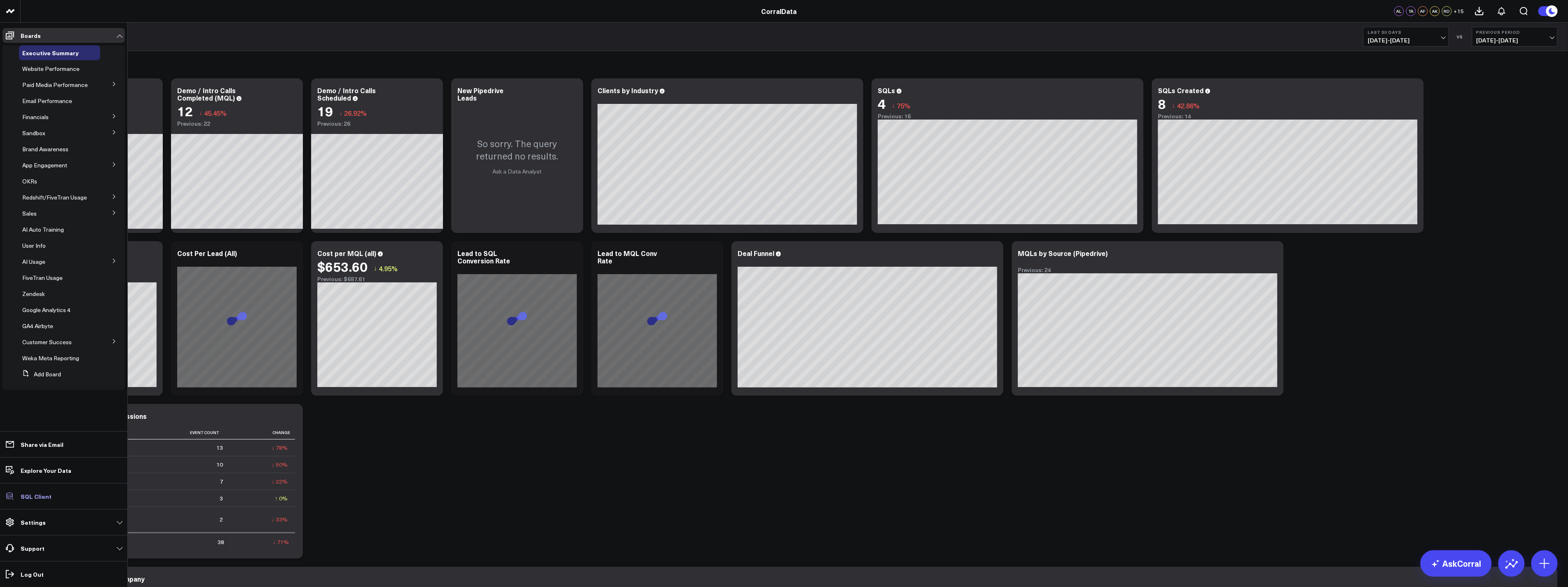
click at [29, 497] on p "SQL Client" at bounding box center [36, 496] width 31 height 7
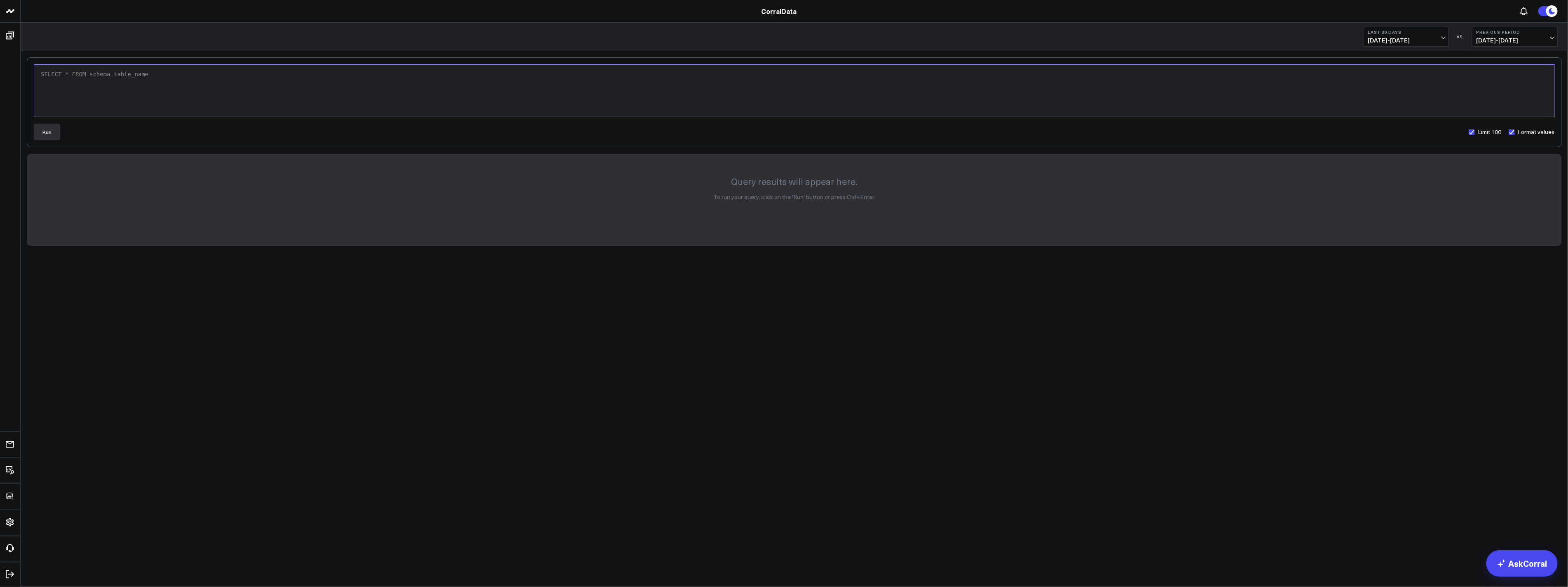
click at [332, 89] on div "SELECT * FROM schema.table_name" at bounding box center [794, 91] width 1512 height 44
click at [52, 138] on button "Run" at bounding box center [47, 132] width 26 height 16
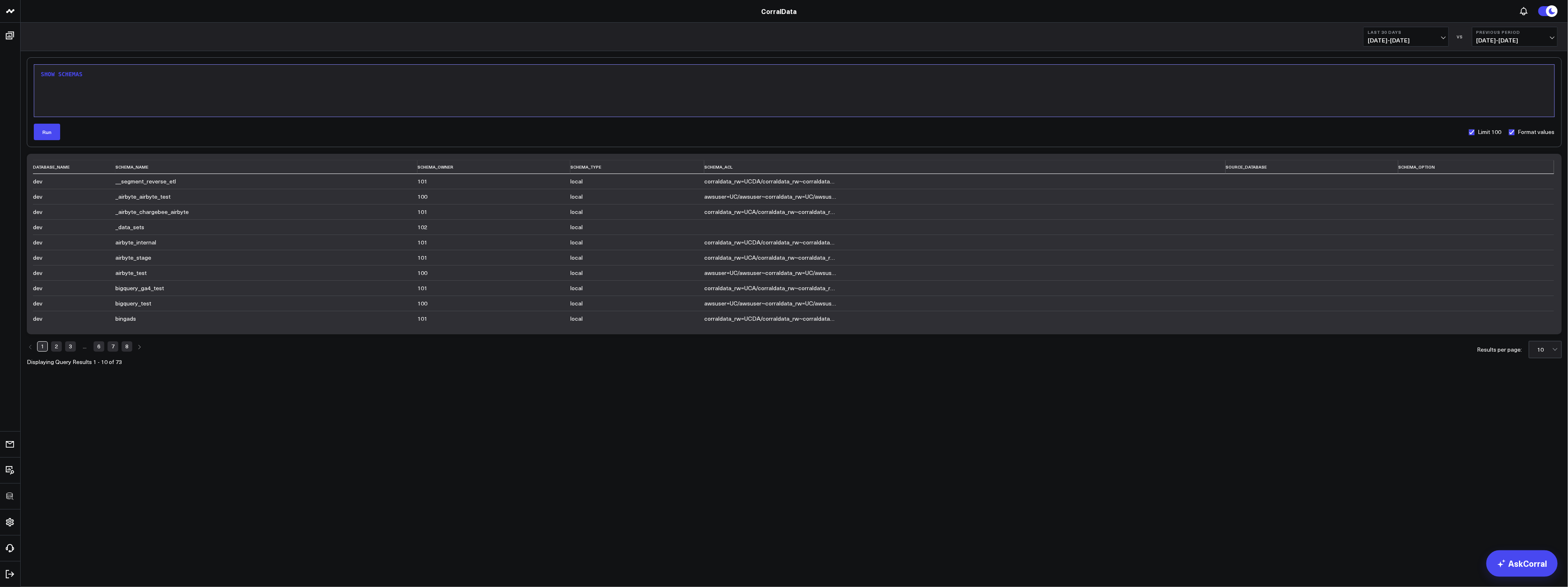
click at [104, 347] on link "6" at bounding box center [99, 346] width 11 height 10
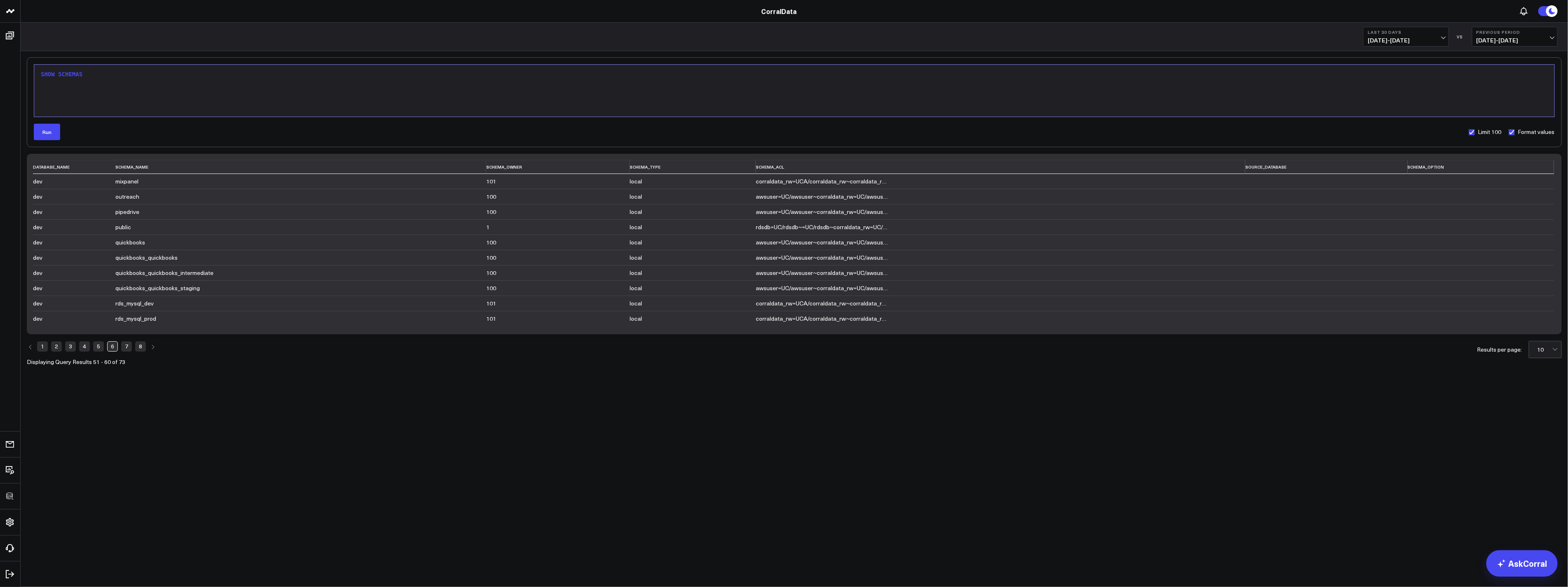
click at [102, 343] on link "5" at bounding box center [99, 346] width 11 height 10
